Goal: Check status: Check status

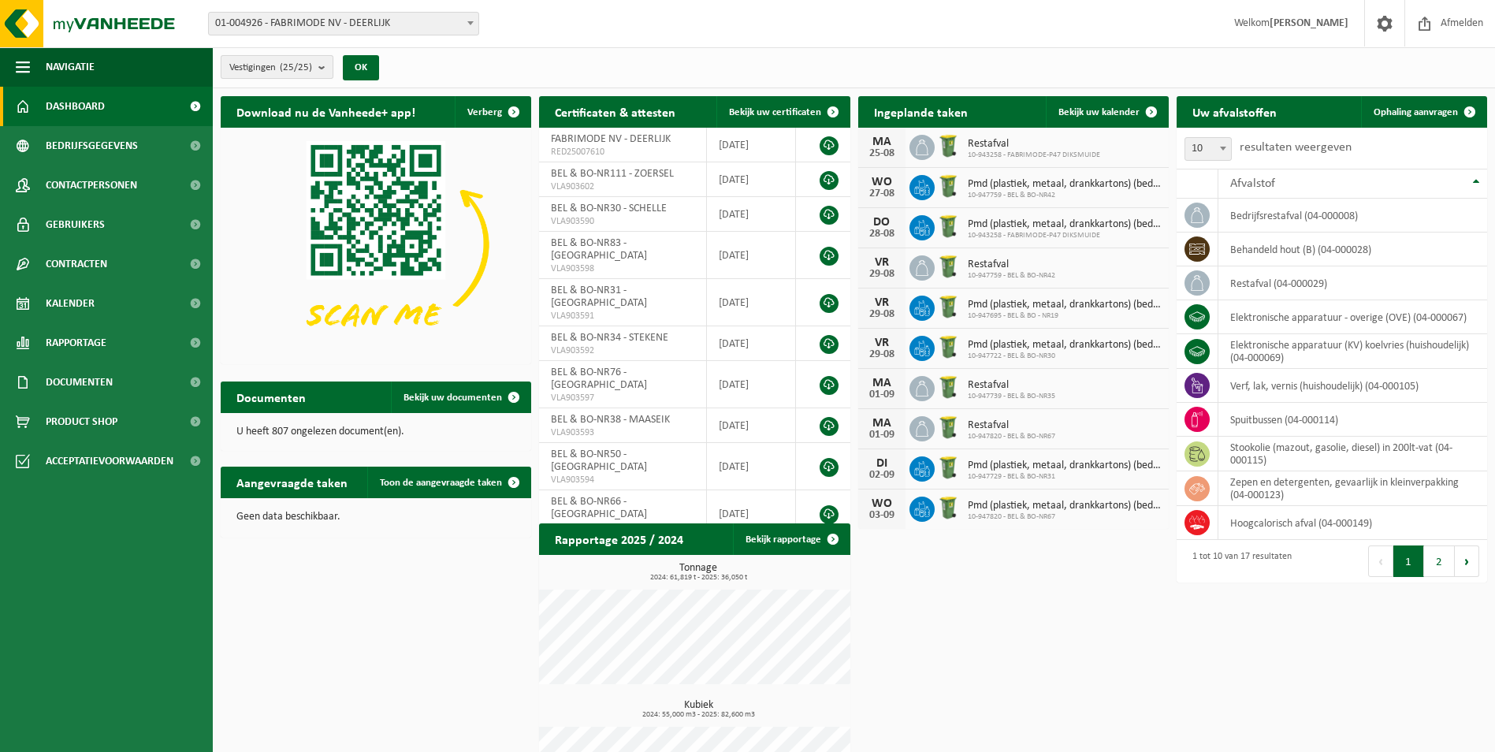
click at [329, 67] on b "submit" at bounding box center [325, 67] width 14 height 22
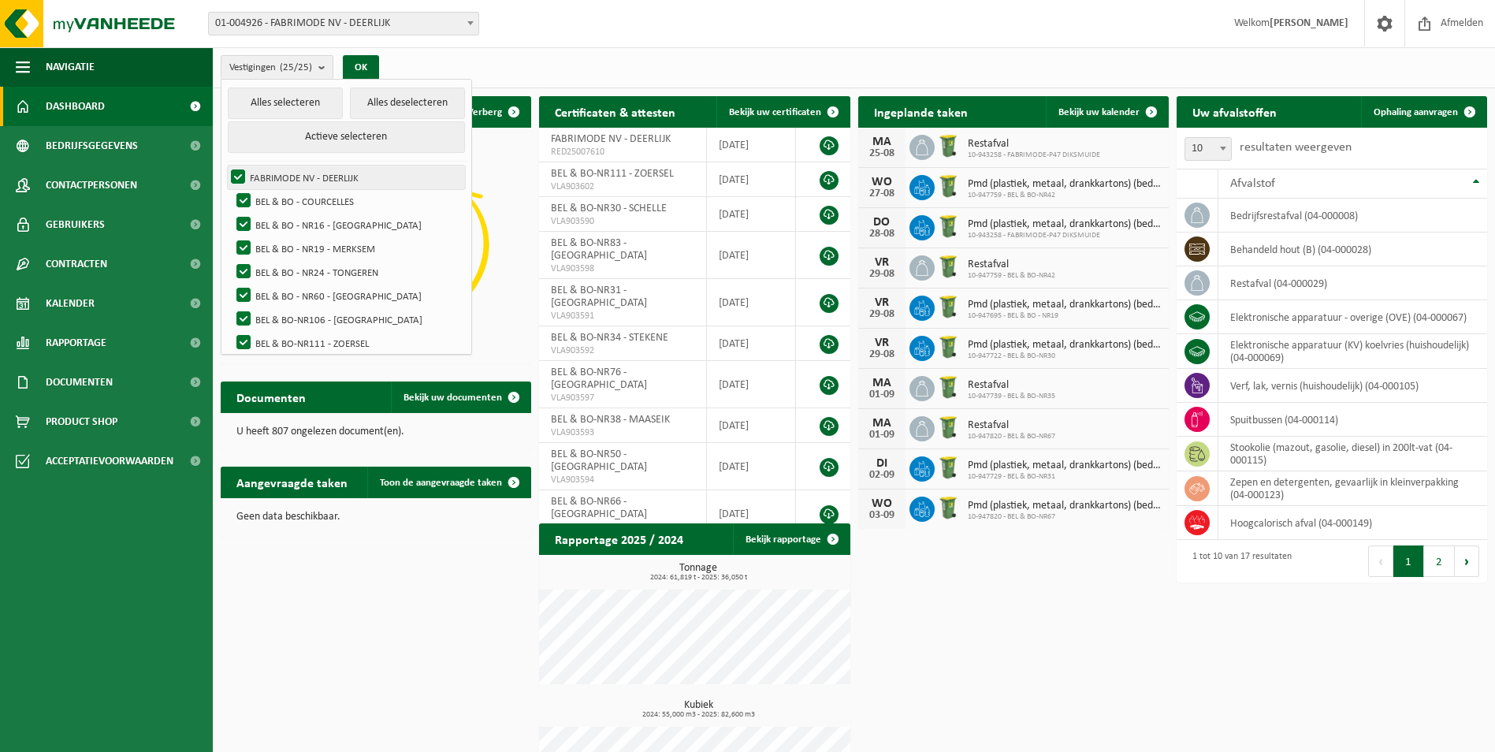
click at [308, 176] on label "FABRIMODE NV - DEERLIJK" at bounding box center [346, 178] width 237 height 24
click at [225, 166] on input "FABRIMODE NV - DEERLIJK" at bounding box center [225, 165] width 1 height 1
click at [237, 171] on label "FABRIMODE NV - DEERLIJK" at bounding box center [346, 178] width 237 height 24
click at [225, 166] on input "FABRIMODE NV - DEERLIJK" at bounding box center [225, 165] width 1 height 1
click at [388, 97] on button "Alles deselecteren" at bounding box center [407, 104] width 115 height 32
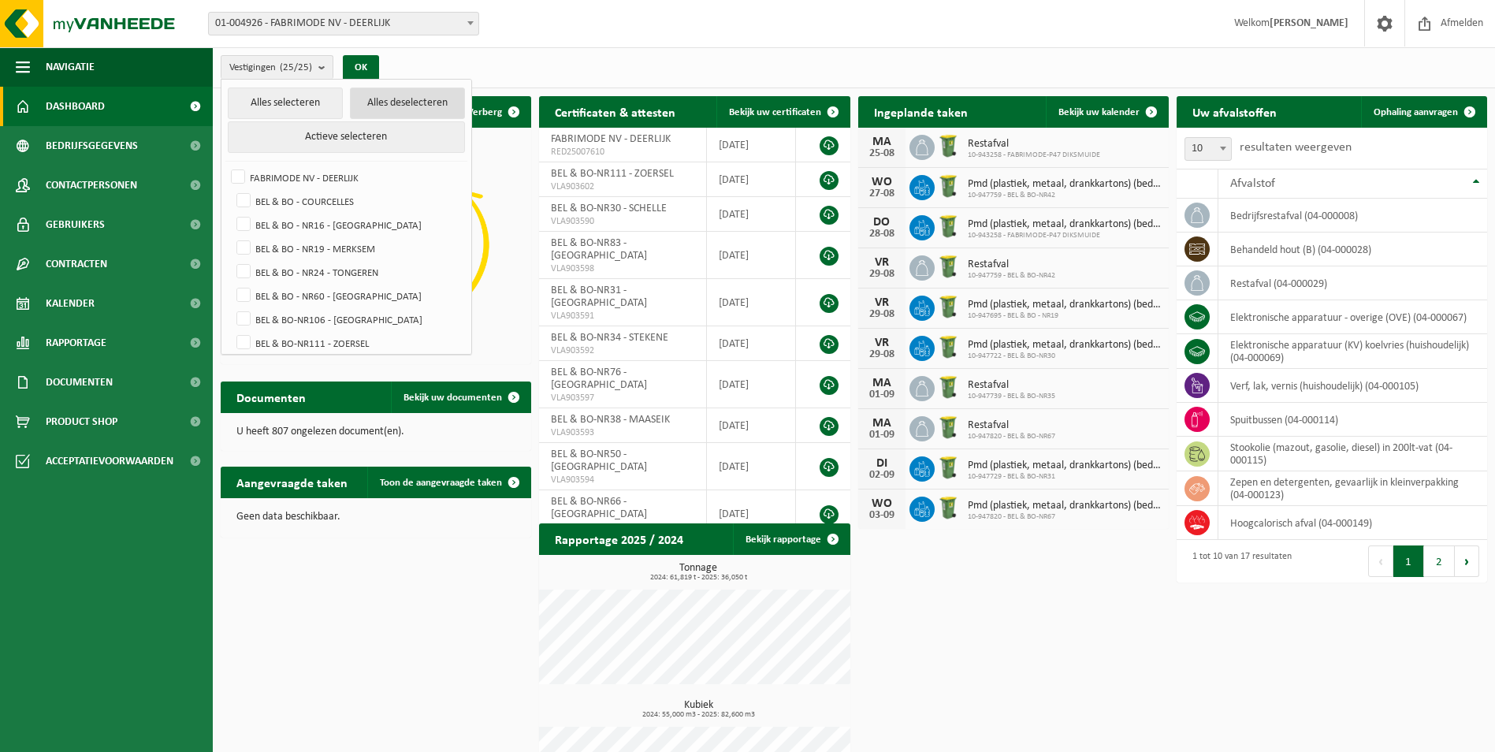
checkbox input "false"
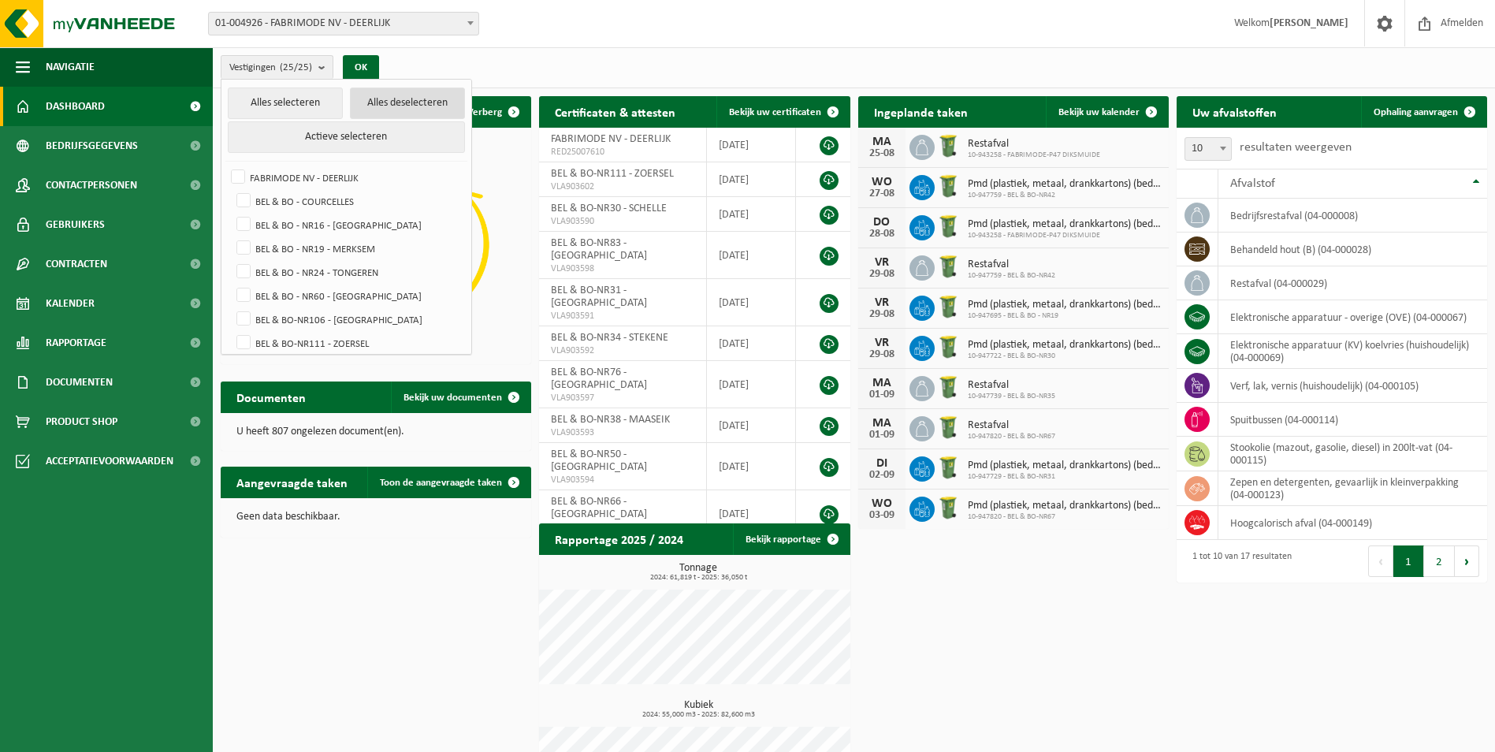
checkbox input "false"
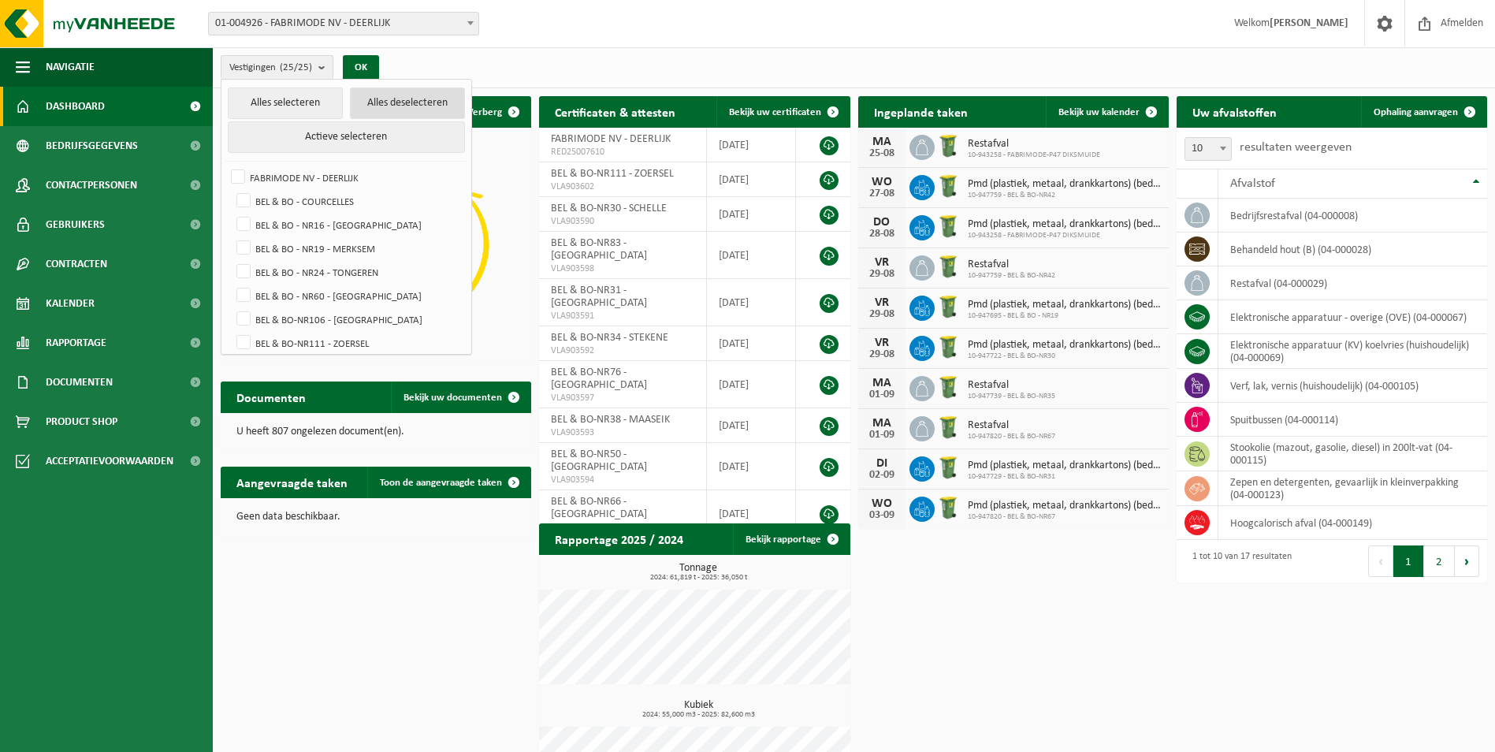
checkbox input "false"
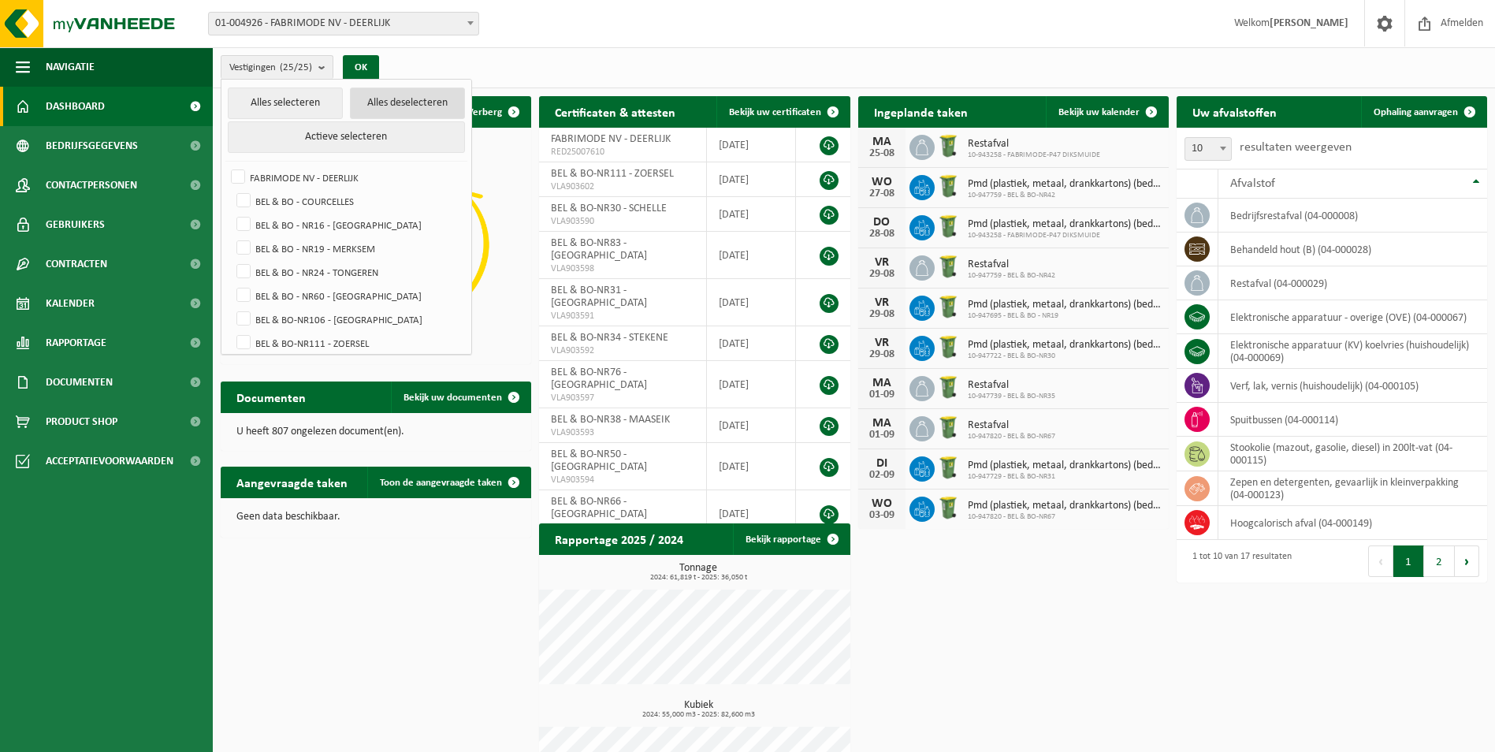
checkbox input "false"
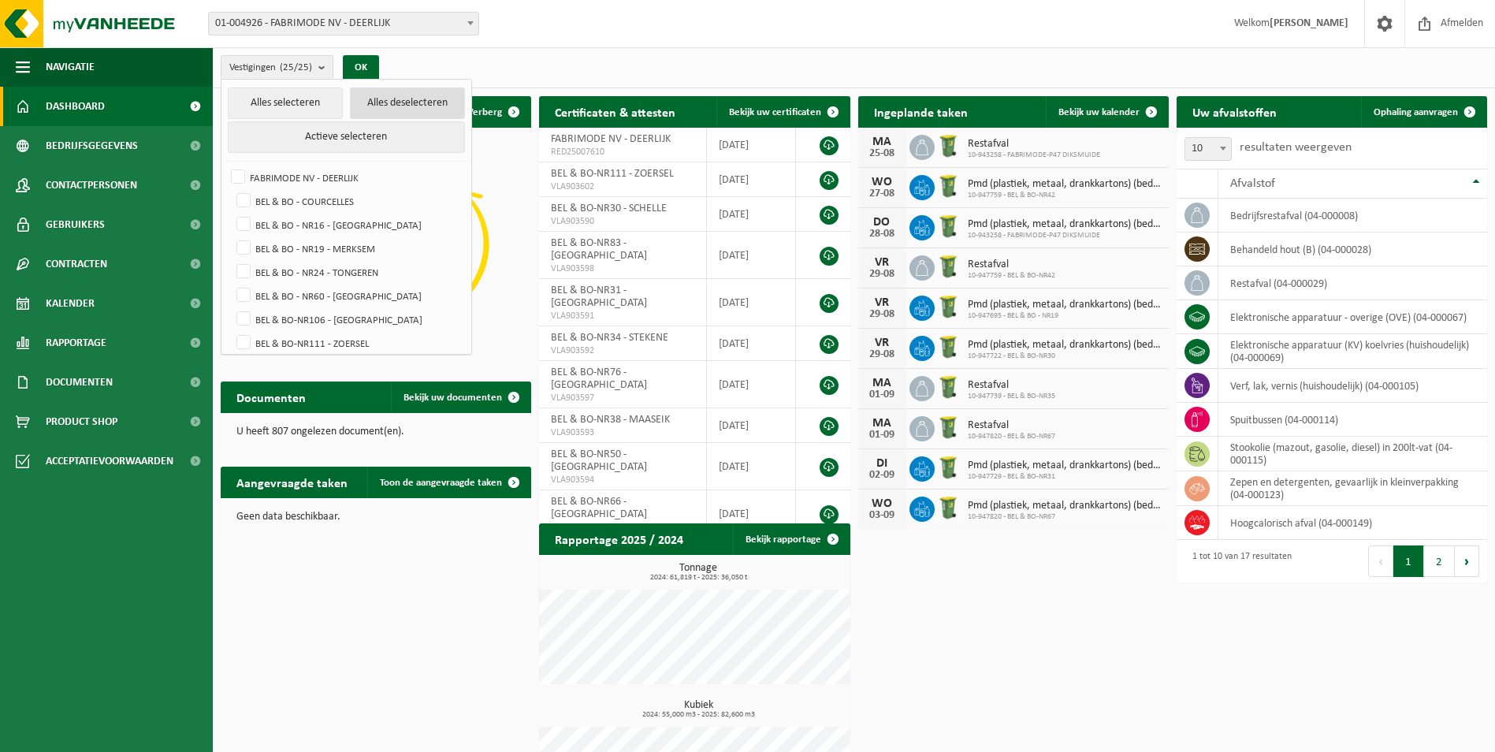
checkbox input "false"
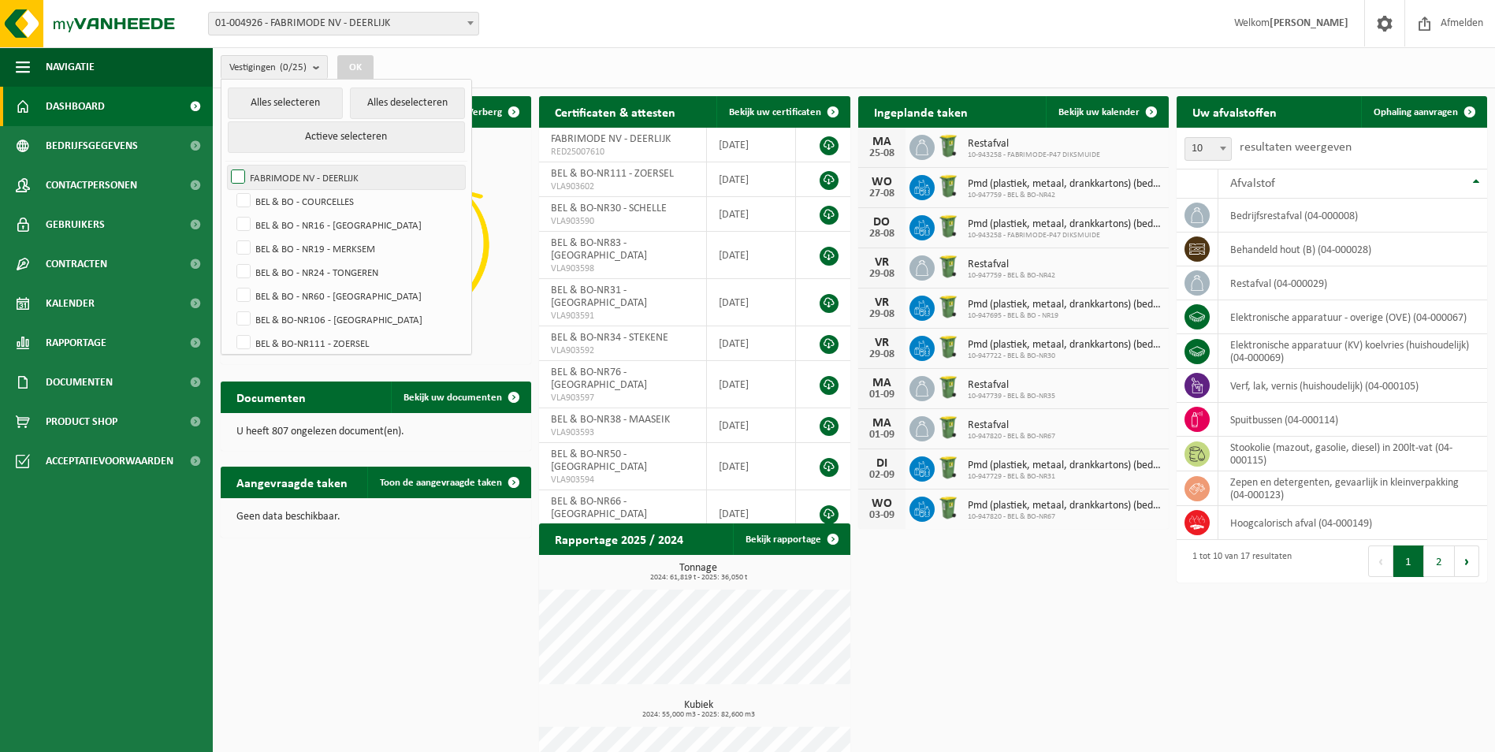
click at [236, 177] on label "FABRIMODE NV - DEERLIJK" at bounding box center [346, 178] width 237 height 24
click at [225, 166] on input "FABRIMODE NV - DEERLIJK" at bounding box center [225, 165] width 1 height 1
checkbox input "true"
click at [366, 62] on button "OK" at bounding box center [355, 67] width 36 height 25
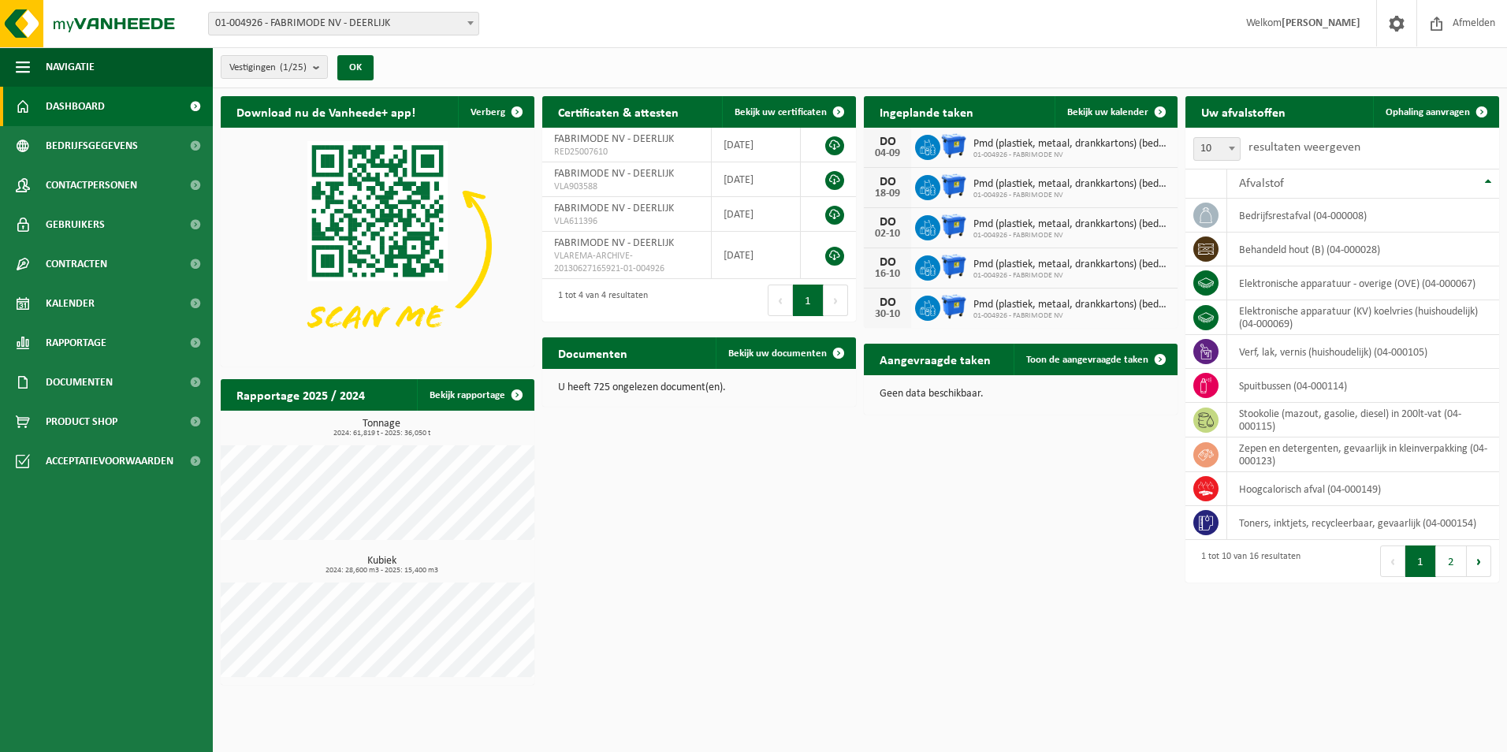
click at [954, 357] on h2 "Aangevraagde taken" at bounding box center [935, 359] width 143 height 31
click at [1101, 358] on span "Toon de aangevraagde taken" at bounding box center [1087, 360] width 122 height 10
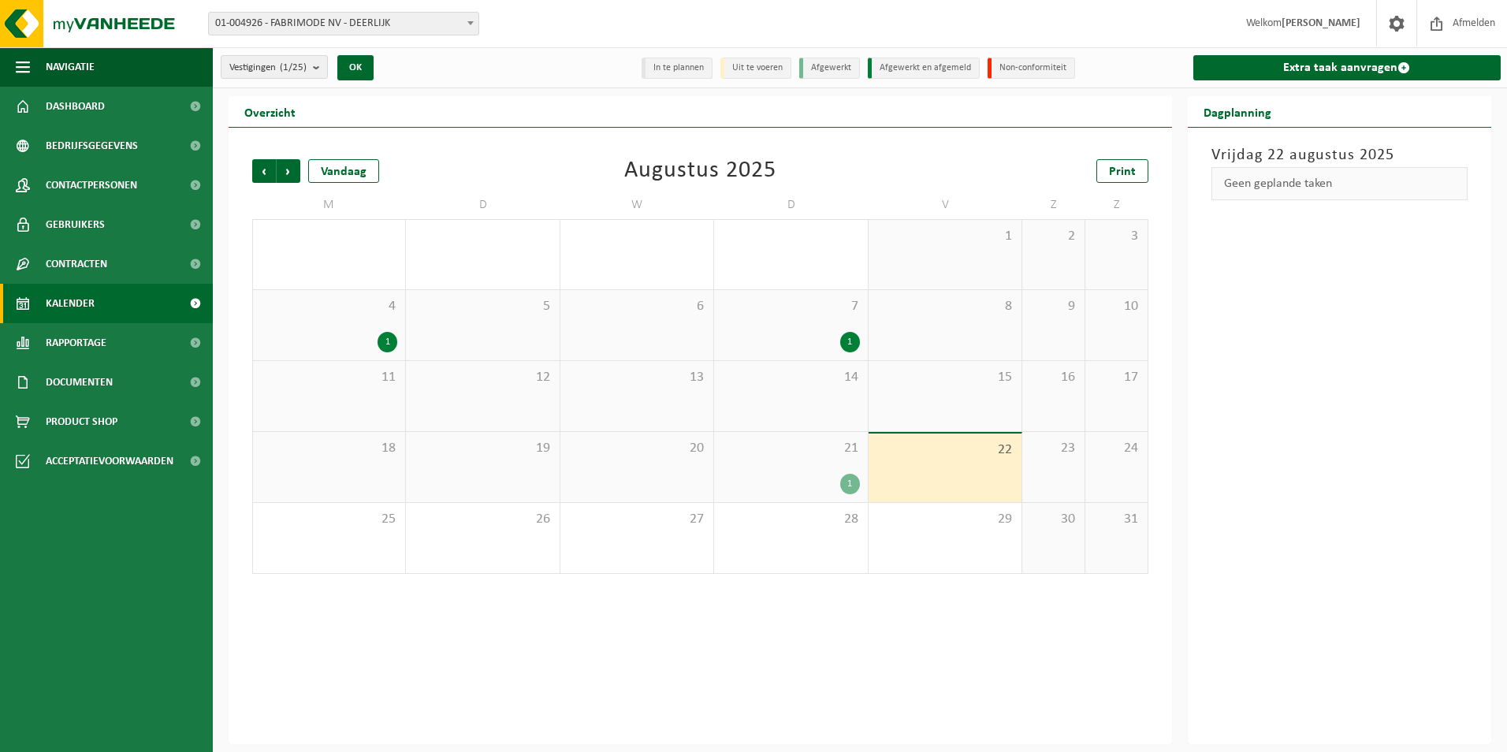
click at [762, 466] on div "21 1" at bounding box center [790, 467] width 153 height 70
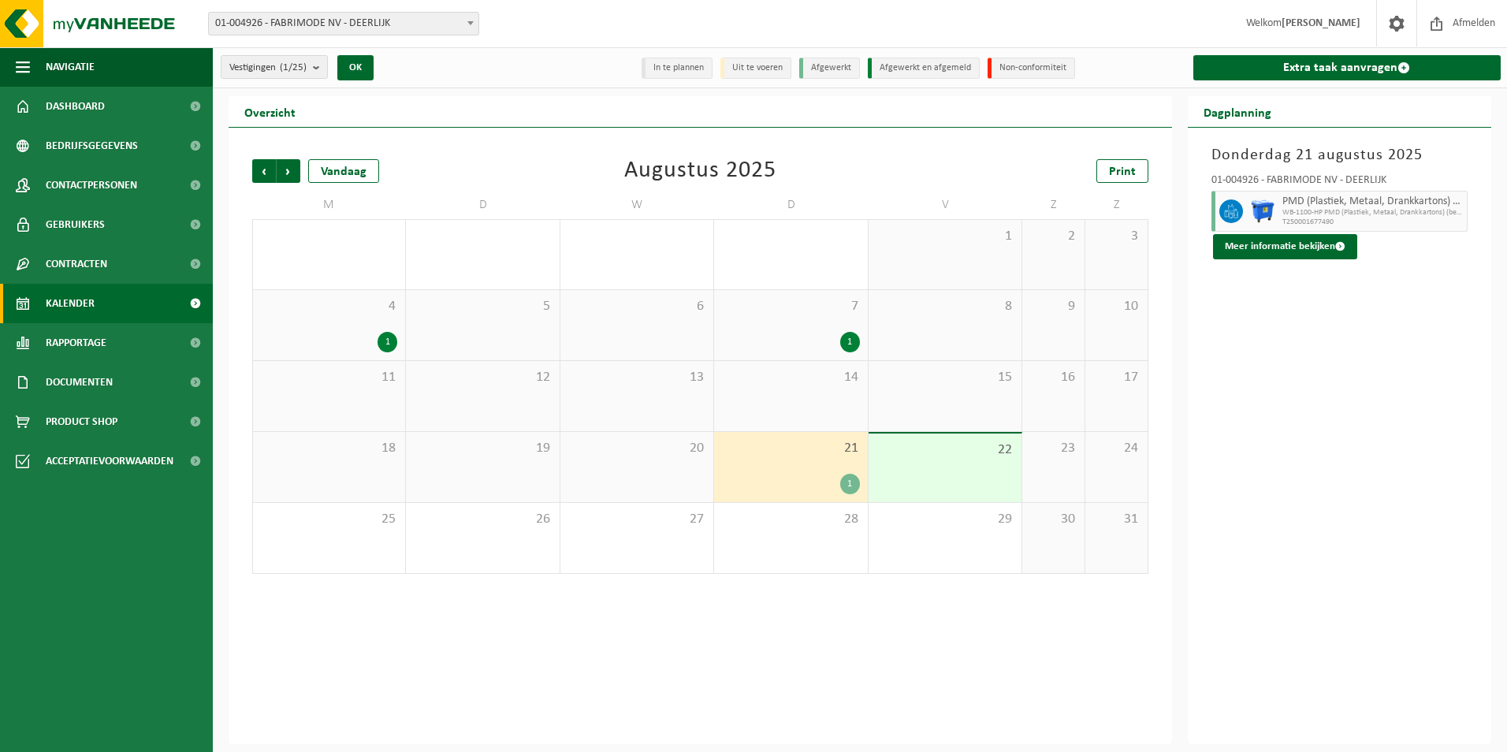
click at [475, 467] on div "19" at bounding box center [482, 467] width 153 height 70
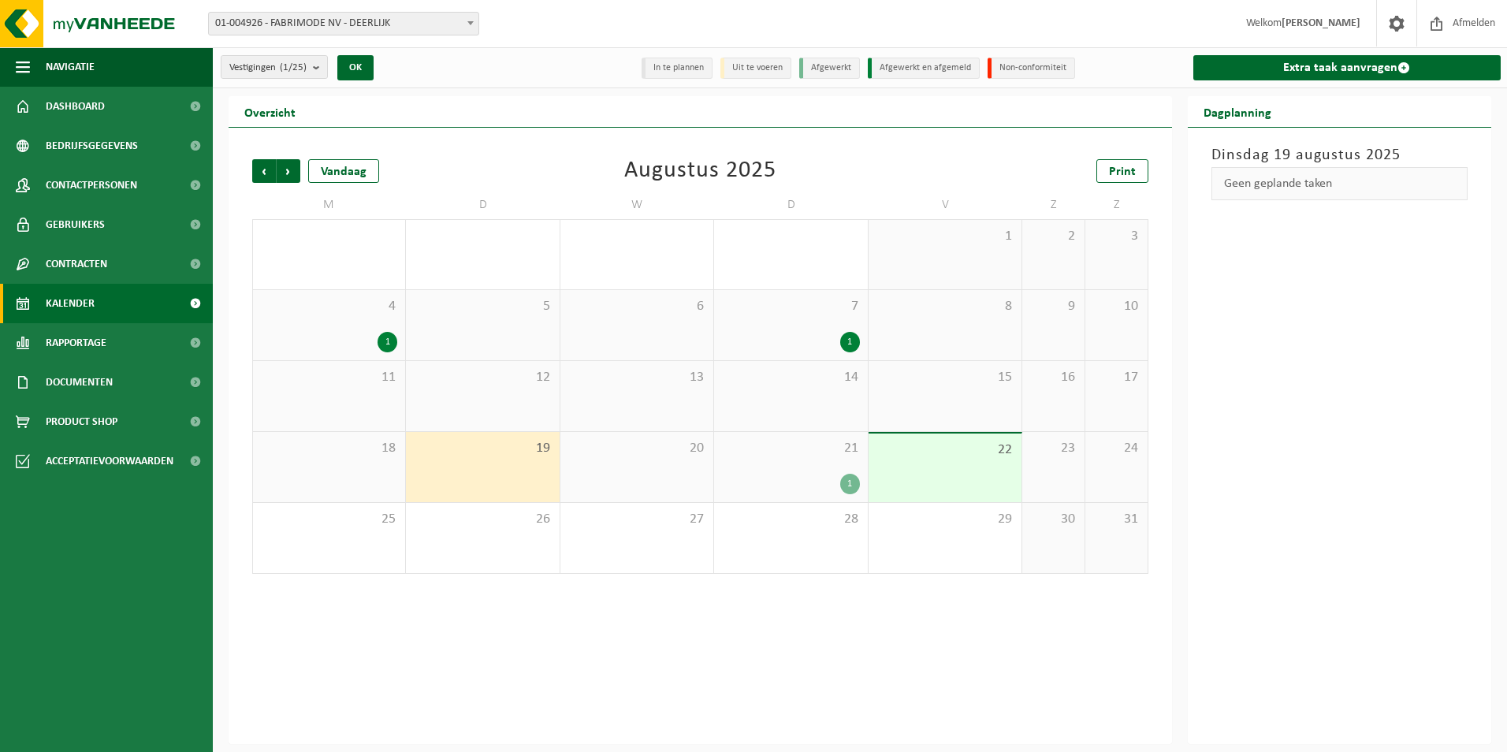
click at [808, 293] on div "7 1" at bounding box center [790, 325] width 153 height 70
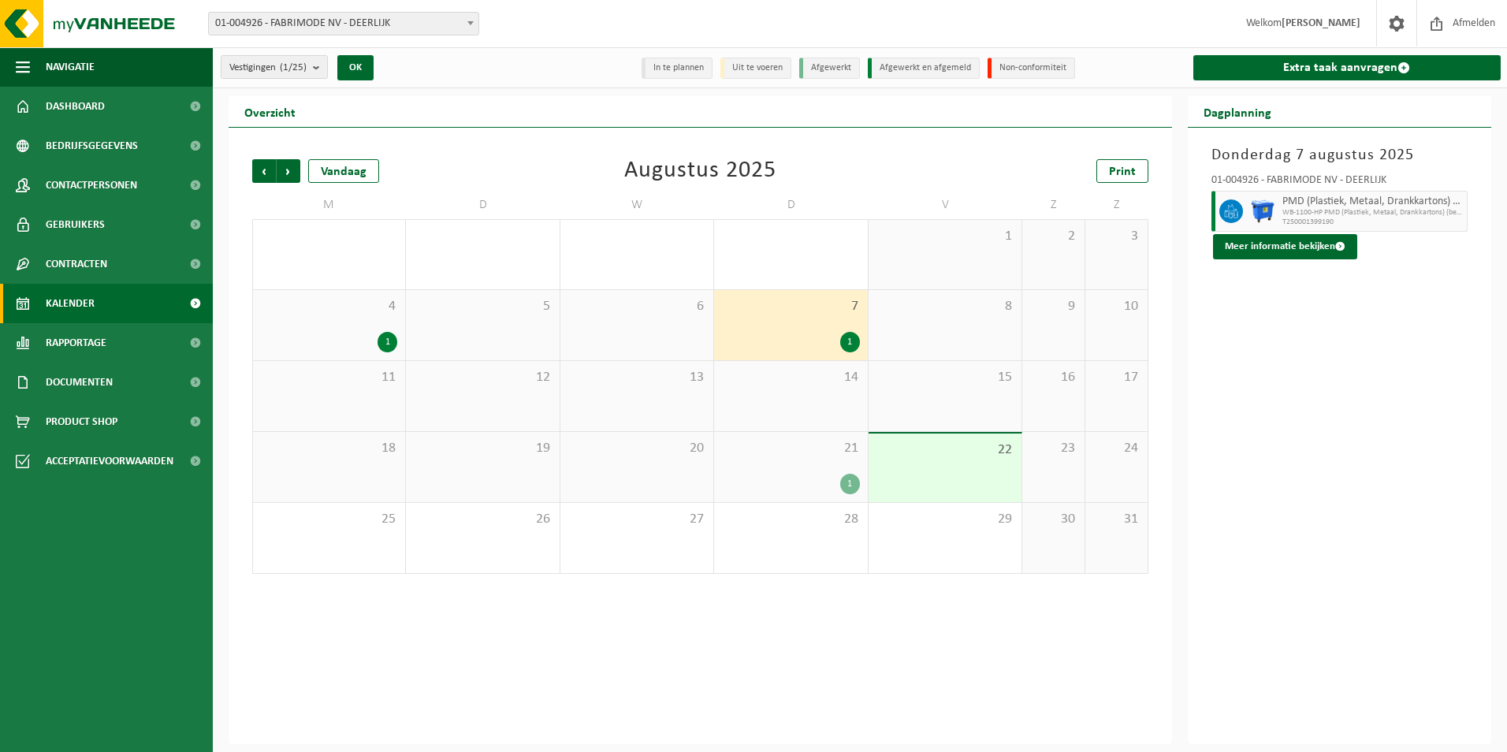
click at [351, 330] on div "4 1" at bounding box center [329, 325] width 152 height 70
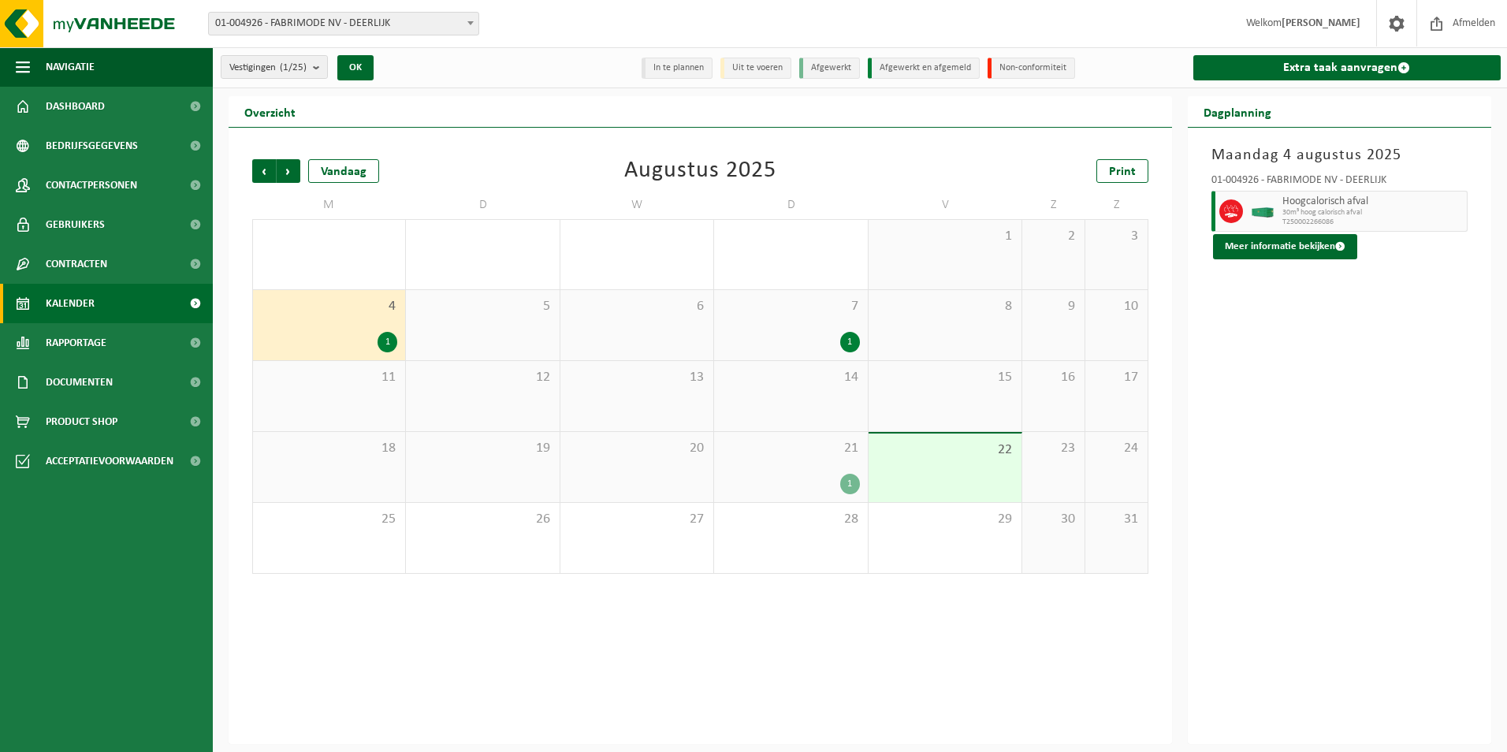
click at [521, 453] on span "19" at bounding box center [482, 448] width 137 height 17
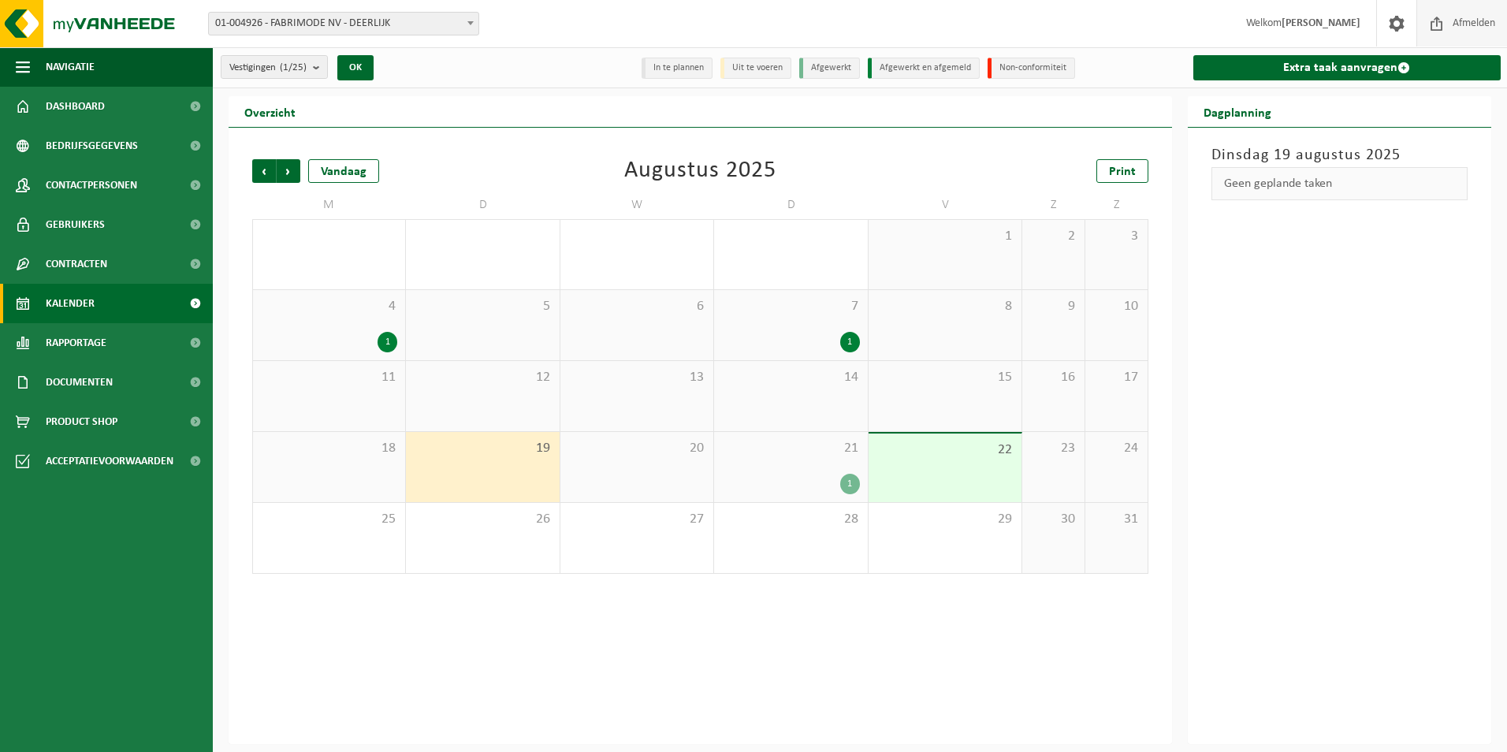
click at [1459, 26] on span "Afmelden" at bounding box center [1474, 23] width 50 height 47
